Goal: Information Seeking & Learning: Learn about a topic

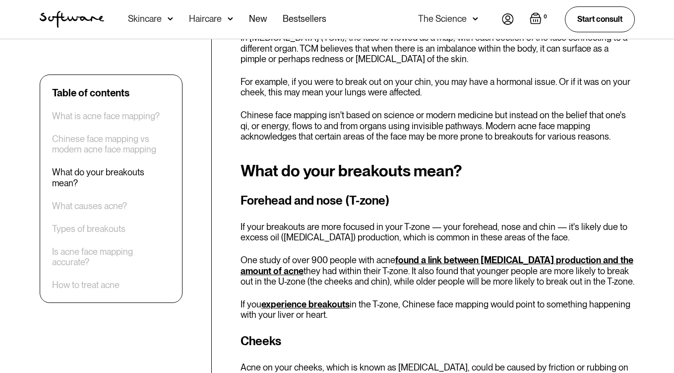
scroll to position [706, 0]
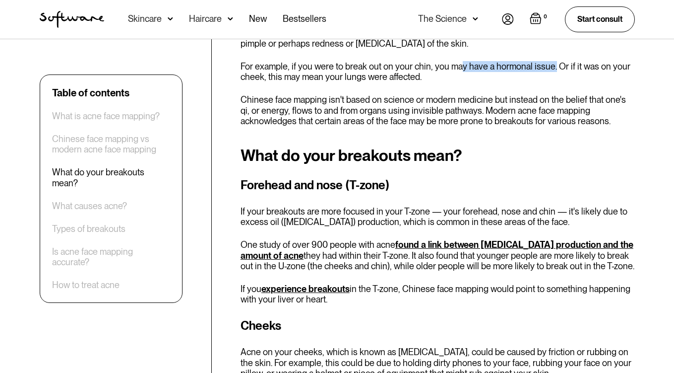
drag, startPoint x: 456, startPoint y: 68, endPoint x: 549, endPoint y: 67, distance: 93.8
click at [549, 67] on p "For example, if you were to break out on your chin, you may have a hormonal iss…" at bounding box center [438, 71] width 395 height 21
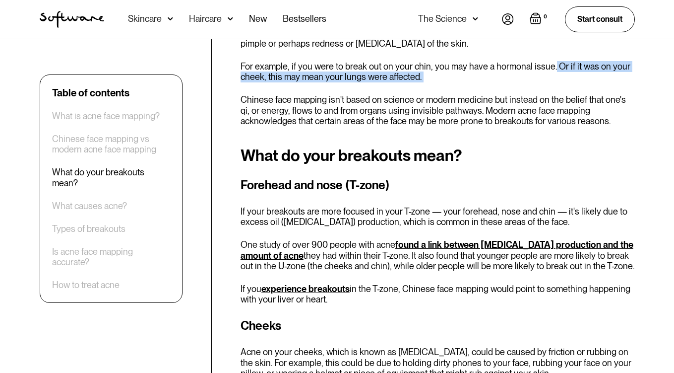
drag, startPoint x: 549, startPoint y: 67, endPoint x: 549, endPoint y: 75, distance: 7.9
click at [549, 75] on p "For example, if you were to break out on your chin, you may have a hormonal iss…" at bounding box center [438, 71] width 395 height 21
click at [405, 76] on p "For example, if you were to break out on your chin, you may have a hormonal iss…" at bounding box center [438, 71] width 395 height 21
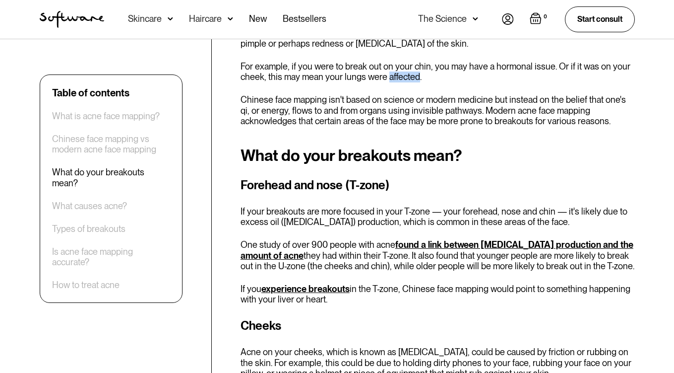
click at [405, 76] on p "For example, if you were to break out on your chin, you may have a hormonal iss…" at bounding box center [438, 71] width 395 height 21
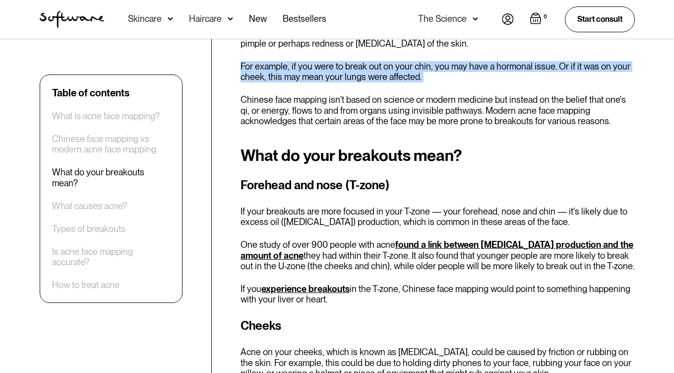
click at [405, 76] on p "For example, if you were to break out on your chin, you may have a hormonal iss…" at bounding box center [438, 71] width 395 height 21
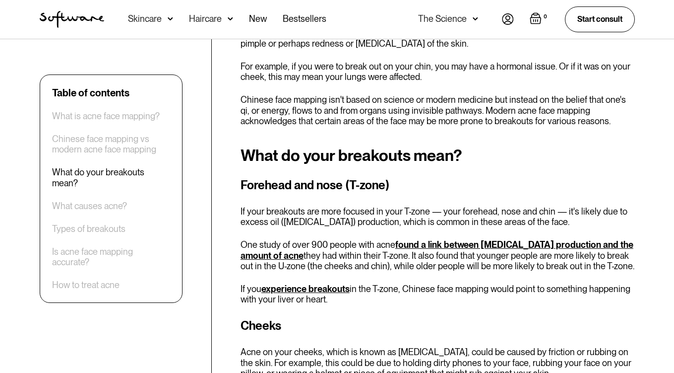
click at [407, 77] on p "For example, if you were to break out on your chin, you may have a hormonal iss…" at bounding box center [438, 71] width 395 height 21
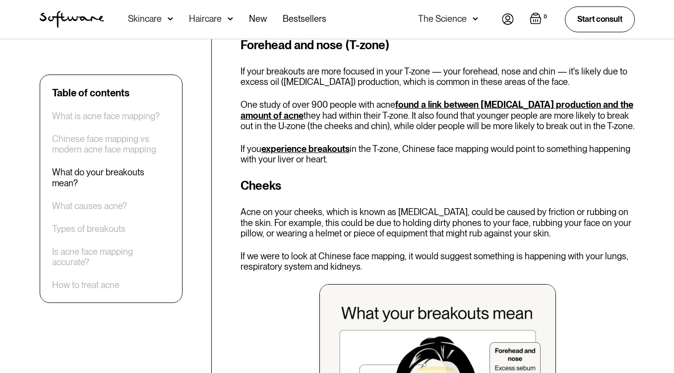
scroll to position [865, 0]
